Goal: Information Seeking & Learning: Learn about a topic

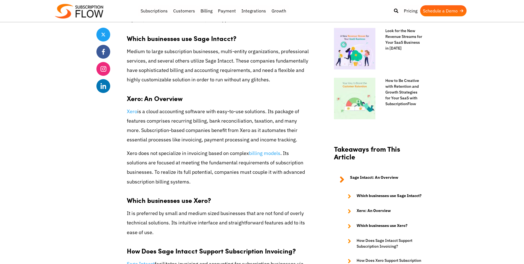
scroll to position [415, 0]
drag, startPoint x: 140, startPoint y: 162, endPoint x: 210, endPoint y: 163, distance: 70.2
click at [148, 162] on p "Xero does not specialize in invoicing based on complex billing models . Its sol…" at bounding box center [218, 167] width 182 height 38
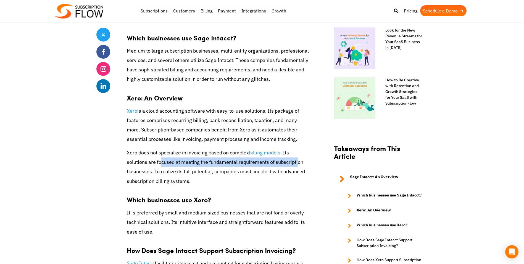
drag, startPoint x: 210, startPoint y: 163, endPoint x: 295, endPoint y: 163, distance: 84.9
click at [295, 163] on p "Xero does not specialize in invoicing based on complex billing models . Its sol…" at bounding box center [218, 167] width 182 height 38
click at [153, 171] on p "Xero does not specialize in invoicing based on complex billing models . Its sol…" at bounding box center [218, 167] width 182 height 38
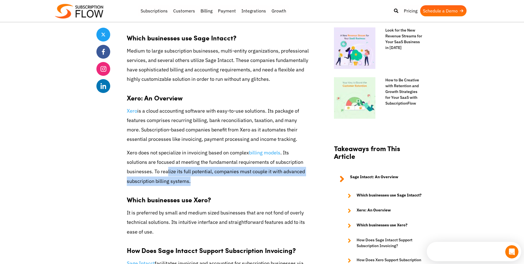
drag, startPoint x: 173, startPoint y: 178, endPoint x: 191, endPoint y: 185, distance: 19.3
click at [191, 185] on p "Xero does not specialize in invoicing based on complex billing models . Its sol…" at bounding box center [218, 167] width 182 height 38
drag, startPoint x: 191, startPoint y: 185, endPoint x: 170, endPoint y: 183, distance: 21.4
click at [170, 183] on p "Xero does not specialize in invoicing based on complex billing models . Its sol…" at bounding box center [218, 167] width 182 height 38
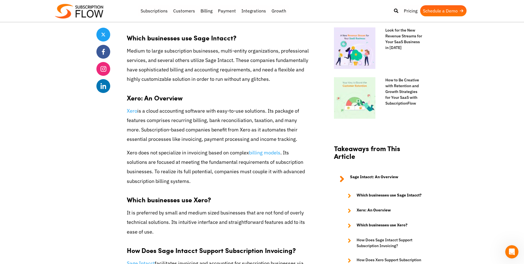
drag, startPoint x: 235, startPoint y: 58, endPoint x: 249, endPoint y: 74, distance: 20.5
click at [235, 59] on p "Medium to large subscription businesses, multi-entity organizations, profession…" at bounding box center [218, 65] width 182 height 38
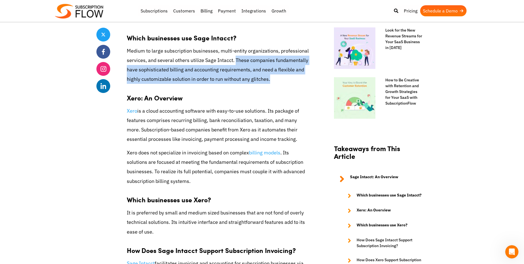
drag, startPoint x: 249, startPoint y: 74, endPoint x: 269, endPoint y: 82, distance: 22.1
click at [269, 82] on p "Medium to large subscription businesses, multi-entity organizations, profession…" at bounding box center [218, 65] width 182 height 38
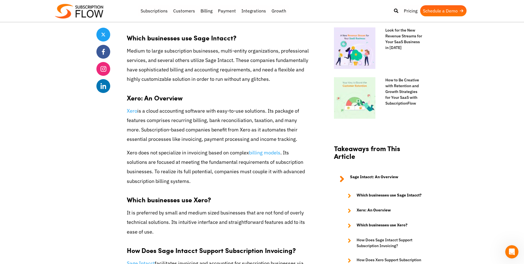
click at [269, 82] on p "Medium to large subscription businesses, multi-entity organizations, profession…" at bounding box center [218, 65] width 182 height 38
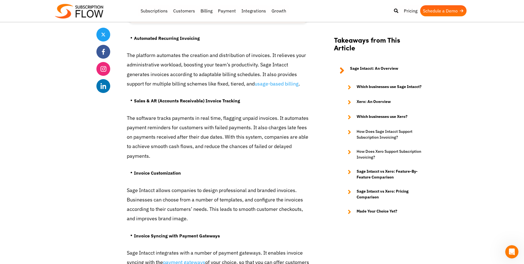
scroll to position [829, 0]
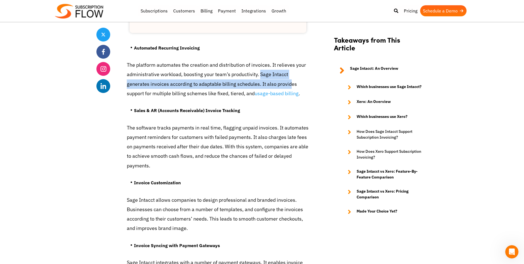
drag, startPoint x: 256, startPoint y: 74, endPoint x: 271, endPoint y: 87, distance: 19.2
click at [271, 87] on p "The platform automates the creation and distribution of invoices. It relieves y…" at bounding box center [218, 79] width 182 height 38
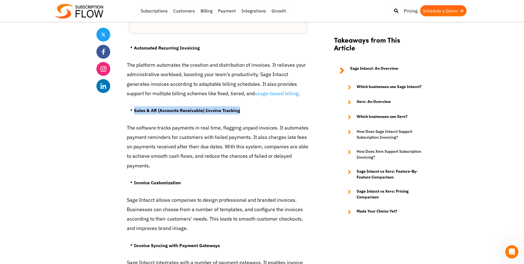
drag, startPoint x: 271, startPoint y: 87, endPoint x: 286, endPoint y: 100, distance: 19.8
click at [189, 113] on strong "Sales & AR (Accounts Receivable) Invoice Tracking" at bounding box center [187, 111] width 106 height 6
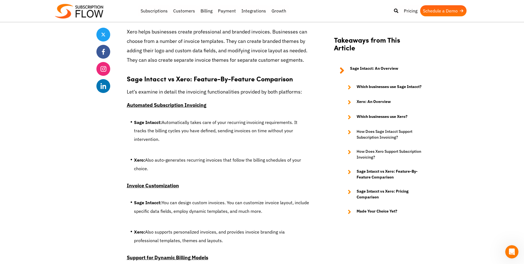
scroll to position [1659, 0]
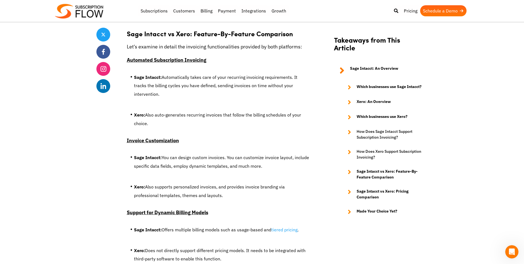
drag, startPoint x: 148, startPoint y: 116, endPoint x: 137, endPoint y: 89, distance: 28.4
click at [147, 115] on li "Xero: Also auto-generates recurring invoices that follow the billing schedules …" at bounding box center [221, 121] width 175 height 20
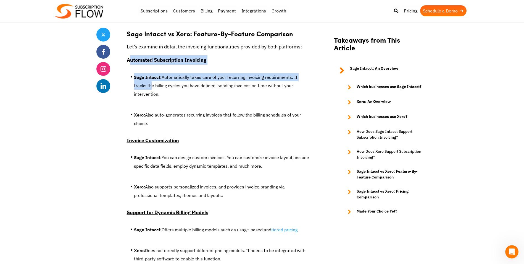
drag, startPoint x: 137, startPoint y: 89, endPoint x: 129, endPoint y: 64, distance: 26.9
drag, startPoint x: 129, startPoint y: 64, endPoint x: 126, endPoint y: 60, distance: 4.2
click at [126, 61] on div "Share Sage Intacct vs Xero: A Subscription Invoicing Showdown [DATE] by Editori…" at bounding box center [262, 3] width 332 height 3058
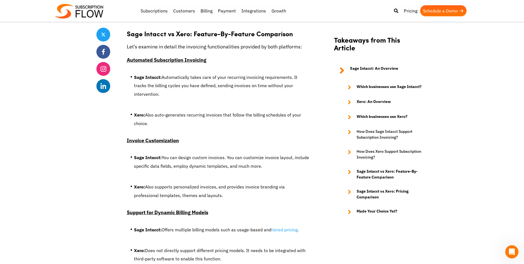
click at [126, 58] on div "Share Sage Intacct vs Xero: A Subscription Invoicing Showdown [DATE] by Editori…" at bounding box center [262, 3] width 332 height 3058
drag, startPoint x: 137, startPoint y: 71, endPoint x: 159, endPoint y: 114, distance: 48.3
click at [158, 113] on li "Xero: Also auto-generates recurring invoices that follow the billing schedules …" at bounding box center [221, 121] width 175 height 20
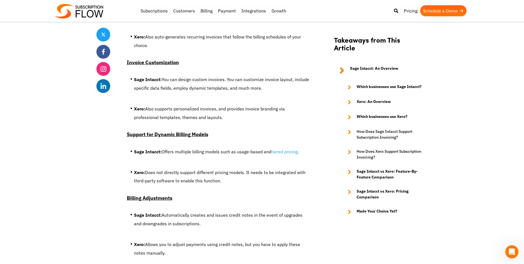
scroll to position [1741, 0]
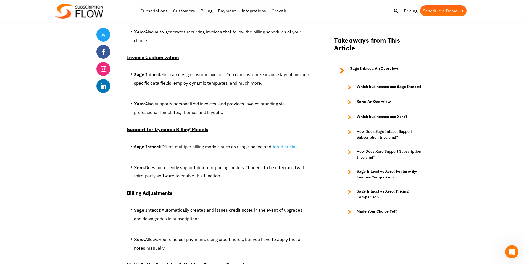
click at [127, 54] on u "Invoice Customization" at bounding box center [153, 57] width 52 height 6
drag, startPoint x: 169, startPoint y: 79, endPoint x: 220, endPoint y: 109, distance: 58.5
drag, startPoint x: 220, startPoint y: 109, endPoint x: 201, endPoint y: 107, distance: 19.1
click at [201, 107] on li "Xero: Also supports personalized invoices, and provides invoice branding via pr…" at bounding box center [221, 110] width 175 height 20
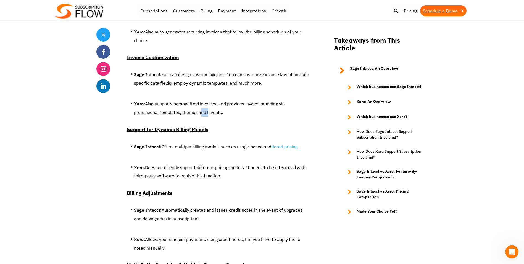
click at [201, 107] on li "Xero: Also supports personalized invoices, and provides invoice branding via pr…" at bounding box center [221, 110] width 175 height 20
drag, startPoint x: 201, startPoint y: 107, endPoint x: 189, endPoint y: 105, distance: 11.5
click at [189, 105] on li "Xero: Also supports personalized invoices, and provides invoice branding via pr…" at bounding box center [221, 110] width 175 height 20
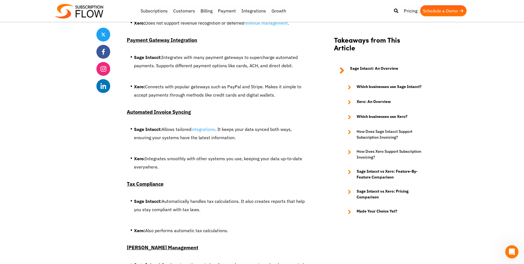
scroll to position [2128, 0]
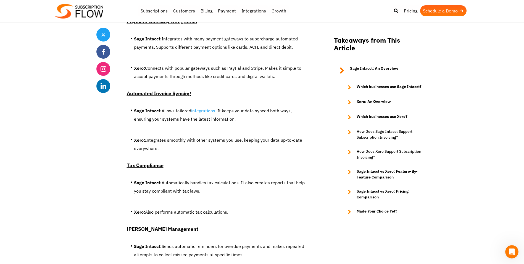
drag, startPoint x: 166, startPoint y: 140, endPoint x: 135, endPoint y: 109, distance: 43.4
click at [164, 136] on li "Xero: Integrates smoothly with other systems you use, keeping your data up-to-d…" at bounding box center [221, 146] width 175 height 20
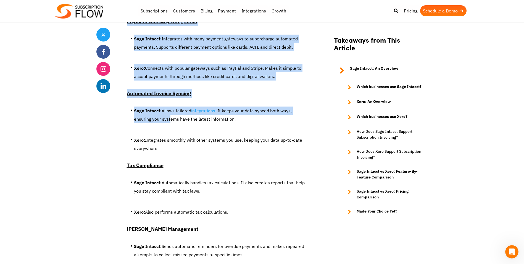
drag, startPoint x: 135, startPoint y: 109, endPoint x: 119, endPoint y: 90, distance: 24.7
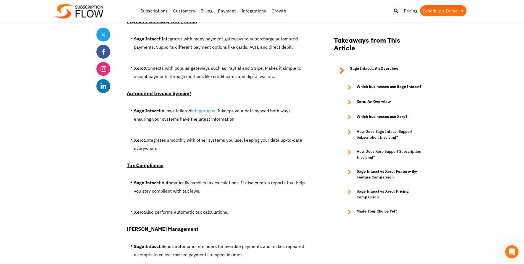
drag, startPoint x: 119, startPoint y: 90, endPoint x: 125, endPoint y: 144, distance: 53.9
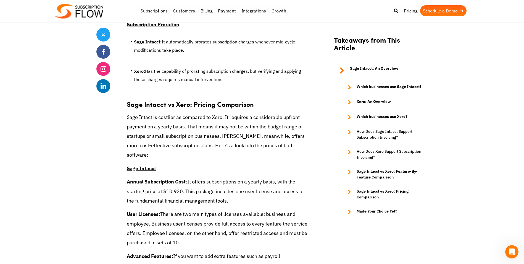
scroll to position [2405, 0]
drag, startPoint x: 149, startPoint y: 109, endPoint x: 224, endPoint y: 112, distance: 75.0
click at [149, 112] on p "Sage Intact is costlier as compared to Xero. It requires a considerable upfront…" at bounding box center [218, 135] width 182 height 47
click at [236, 113] on p "Sage Intact is costlier as compared to Xero. It requires a considerable upfront…" at bounding box center [218, 135] width 182 height 47
click at [222, 112] on p "Sage Intact is costlier as compared to Xero. It requires a considerable upfront…" at bounding box center [218, 135] width 182 height 47
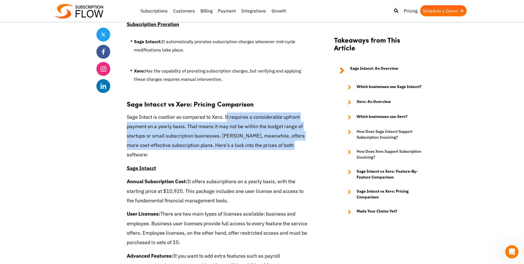
drag, startPoint x: 242, startPoint y: 126, endPoint x: 292, endPoint y: 141, distance: 52.2
click at [292, 141] on p "Sage Intact is costlier as compared to Xero. It requires a considerable upfront…" at bounding box center [218, 135] width 182 height 47
drag, startPoint x: 292, startPoint y: 141, endPoint x: 254, endPoint y: 124, distance: 41.7
click at [256, 127] on p "Sage Intact is costlier as compared to Xero. It requires a considerable upfront…" at bounding box center [218, 135] width 182 height 47
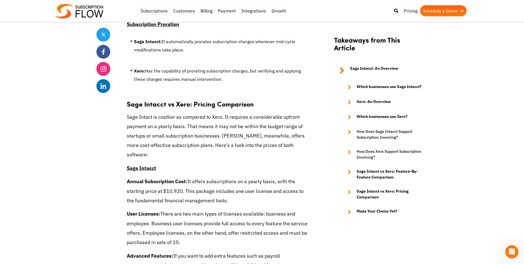
click at [223, 112] on p "Sage Intact is costlier as compared to Xero. It requires a considerable upfront…" at bounding box center [218, 135] width 182 height 47
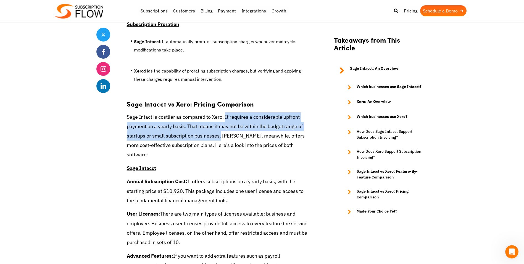
drag, startPoint x: 225, startPoint y: 117, endPoint x: 219, endPoint y: 129, distance: 14.1
click at [219, 129] on p "Sage Intact is costlier as compared to Xero. It requires a considerable upfront…" at bounding box center [218, 135] width 182 height 47
click at [219, 128] on p "Sage Intact is costlier as compared to Xero. It requires a considerable upfront…" at bounding box center [218, 135] width 182 height 47
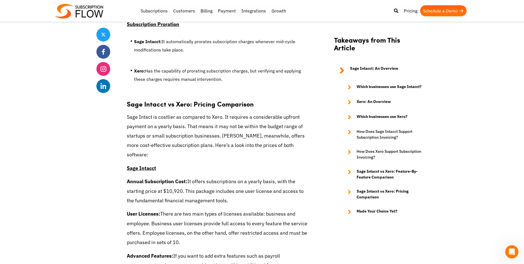
click at [220, 128] on p "Sage Intact is costlier as compared to Xero. It requires a considerable upfront…" at bounding box center [218, 135] width 182 height 47
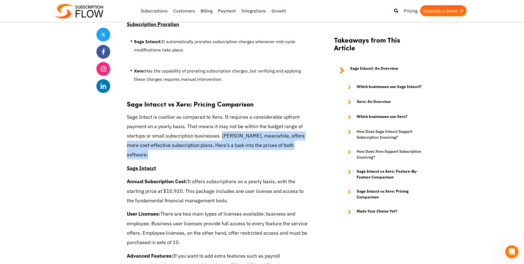
drag, startPoint x: 220, startPoint y: 128, endPoint x: 296, endPoint y: 136, distance: 76.8
click at [296, 136] on p "Sage Intact is costlier as compared to Xero. It requires a considerable upfront…" at bounding box center [218, 135] width 182 height 47
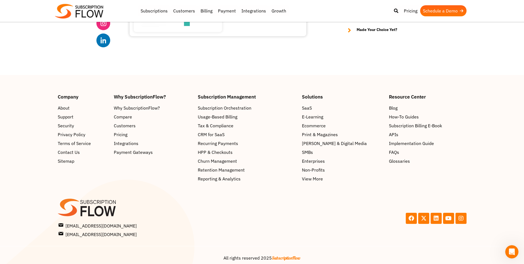
scroll to position [3086, 0]
